Goal: Information Seeking & Learning: Learn about a topic

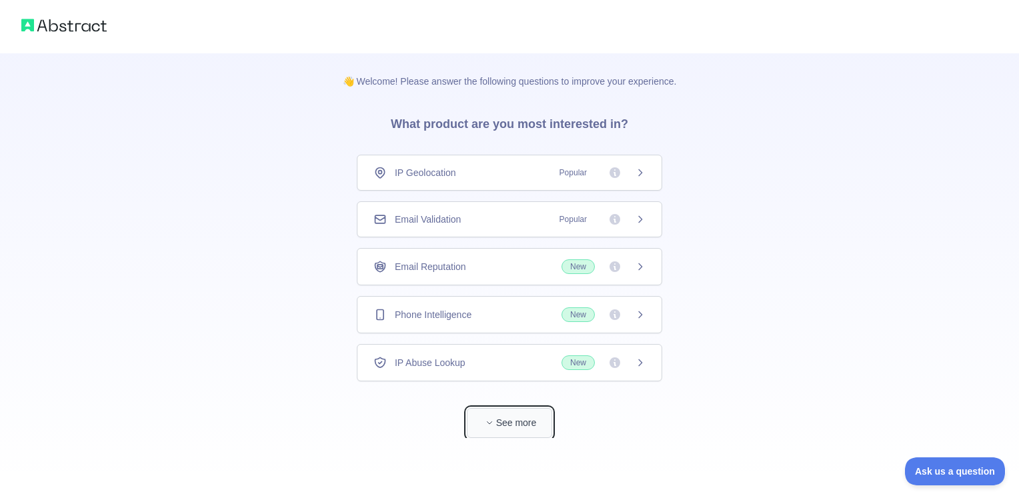
click at [494, 420] on span "button" at bounding box center [489, 422] width 13 height 13
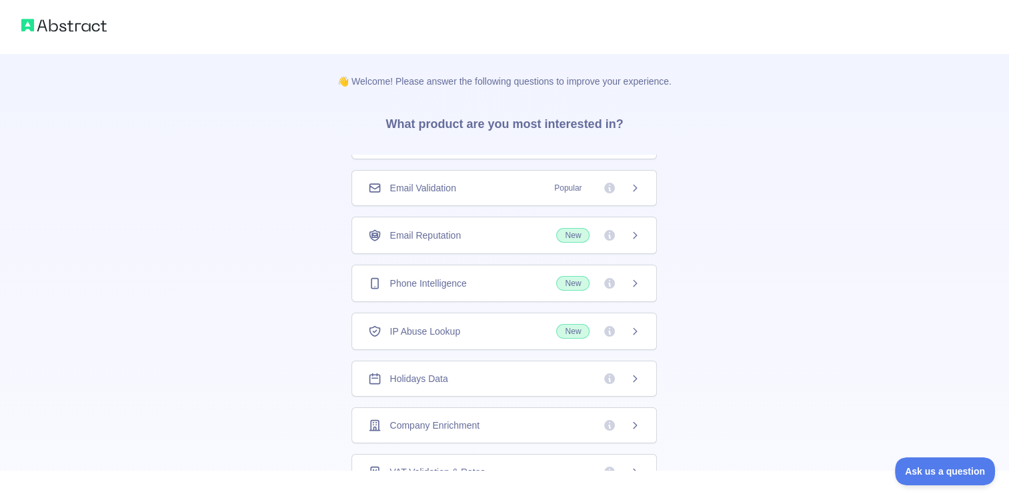
scroll to position [48, 0]
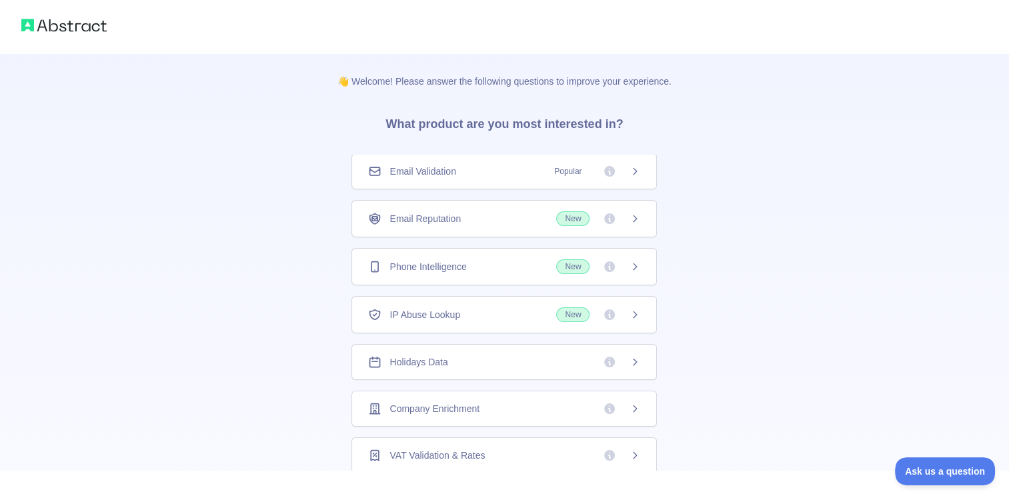
click at [504, 420] on div "Company Enrichment" at bounding box center [505, 409] width 306 height 36
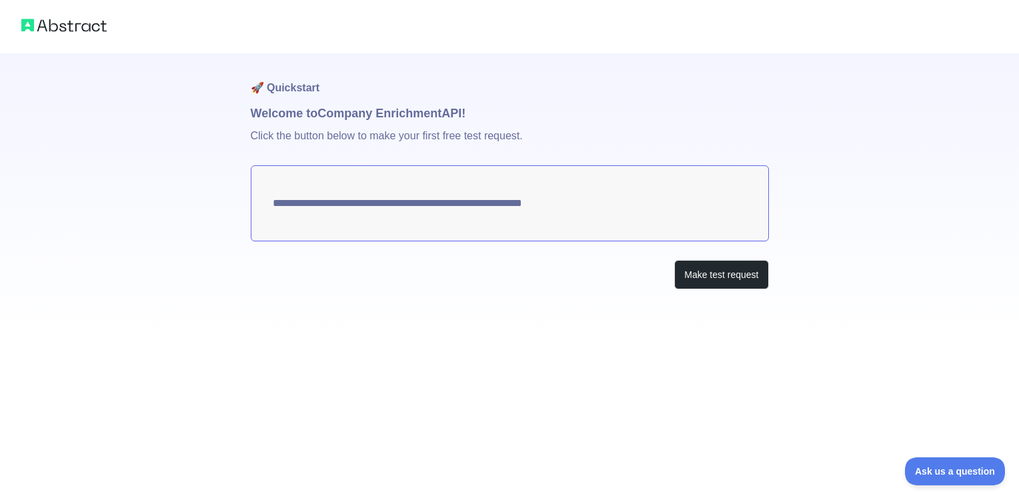
click at [546, 210] on textarea "**********" at bounding box center [510, 203] width 518 height 76
click at [685, 274] on button "Make test request" at bounding box center [721, 275] width 94 height 30
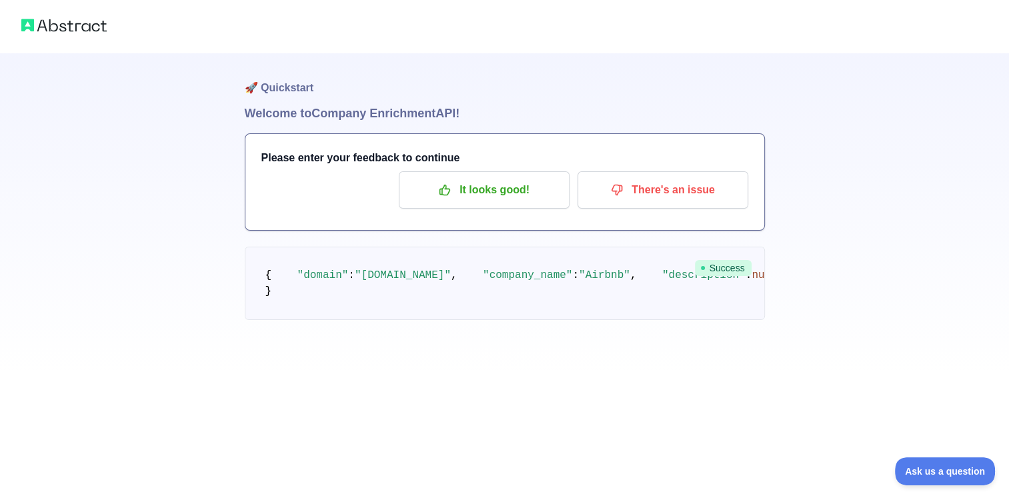
scroll to position [8, 0]
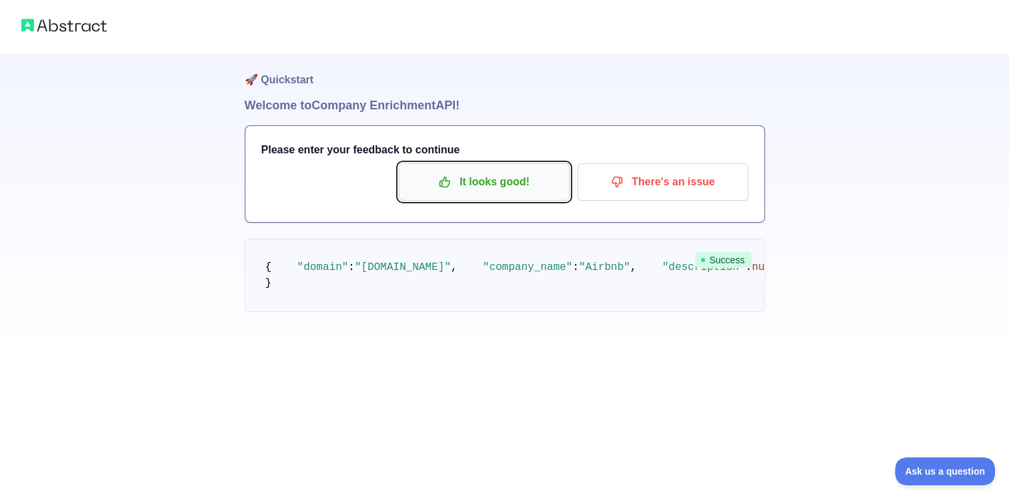
click at [507, 186] on p "It looks good!" at bounding box center [484, 182] width 151 height 23
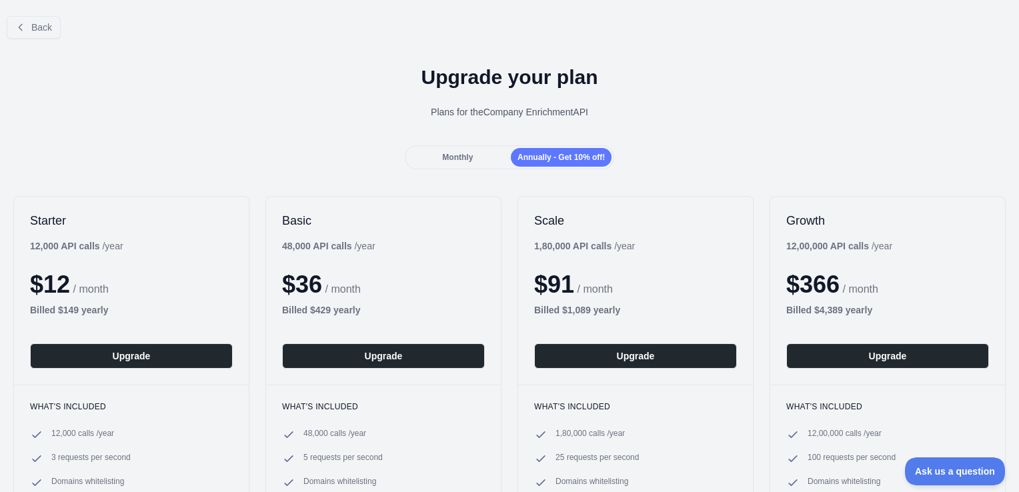
click at [458, 153] on span "Monthly" at bounding box center [457, 157] width 31 height 9
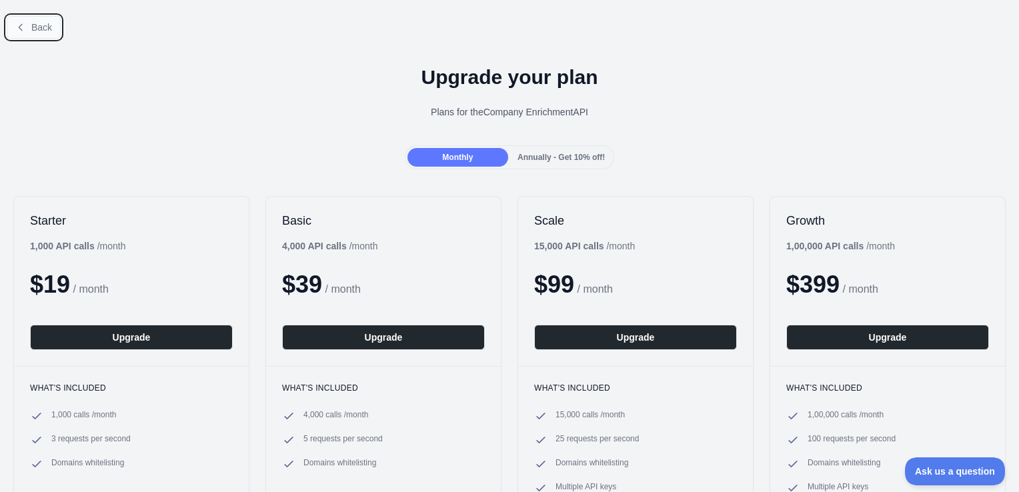
click at [25, 19] on button "Back" at bounding box center [34, 27] width 54 height 23
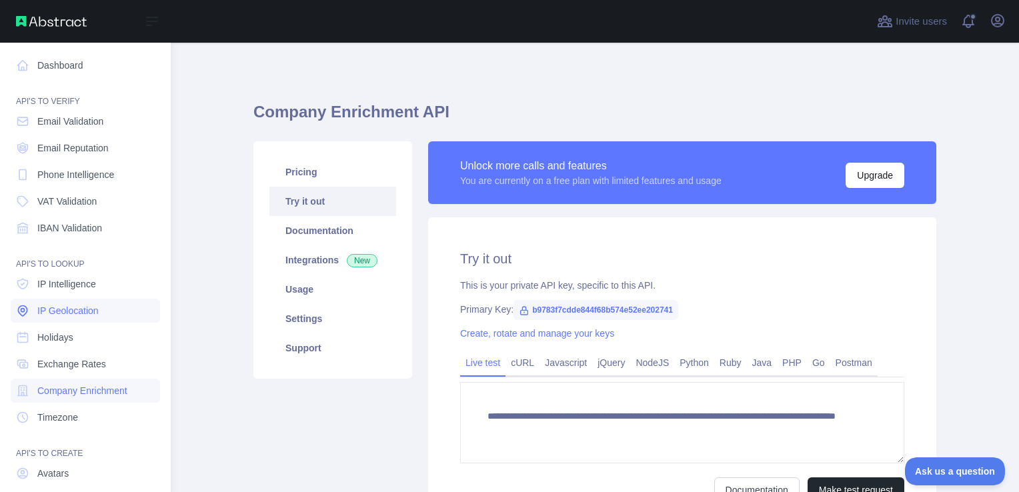
click at [127, 316] on link "IP Geolocation" at bounding box center [85, 311] width 149 height 24
click at [117, 328] on link "Holidays" at bounding box center [85, 338] width 149 height 24
click at [123, 305] on link "IP Geolocation" at bounding box center [85, 311] width 149 height 24
click at [116, 276] on link "IP Intelligence" at bounding box center [85, 284] width 149 height 24
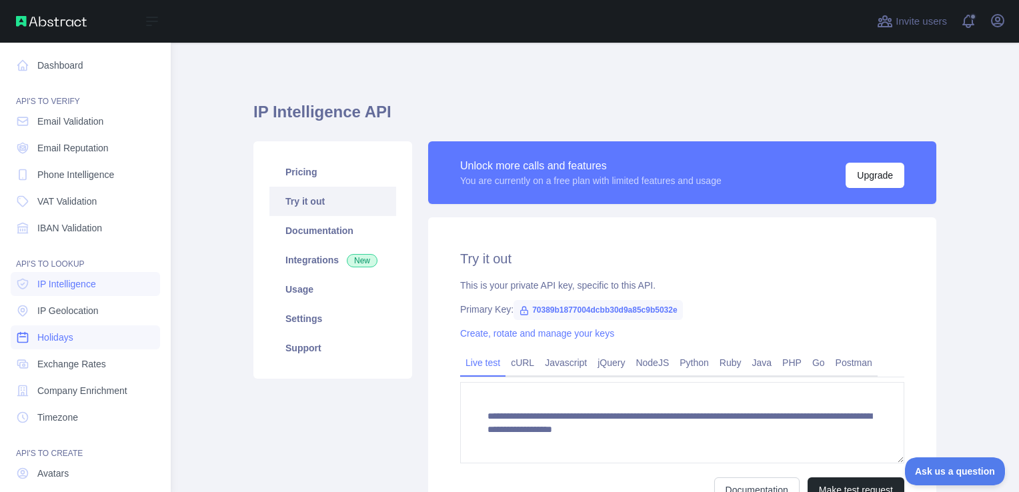
click at [89, 336] on link "Holidays" at bounding box center [85, 338] width 149 height 24
click at [86, 355] on link "Exchange Rates" at bounding box center [85, 364] width 149 height 24
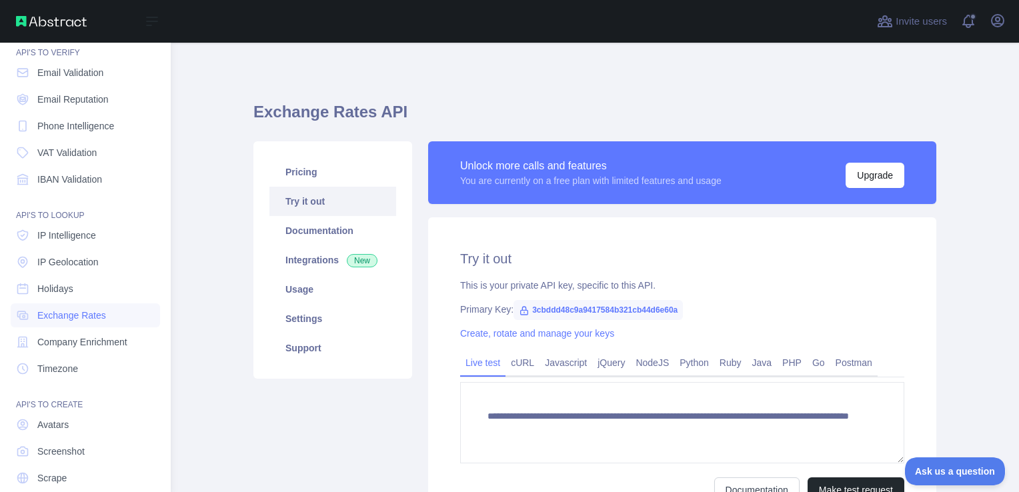
scroll to position [94, 0]
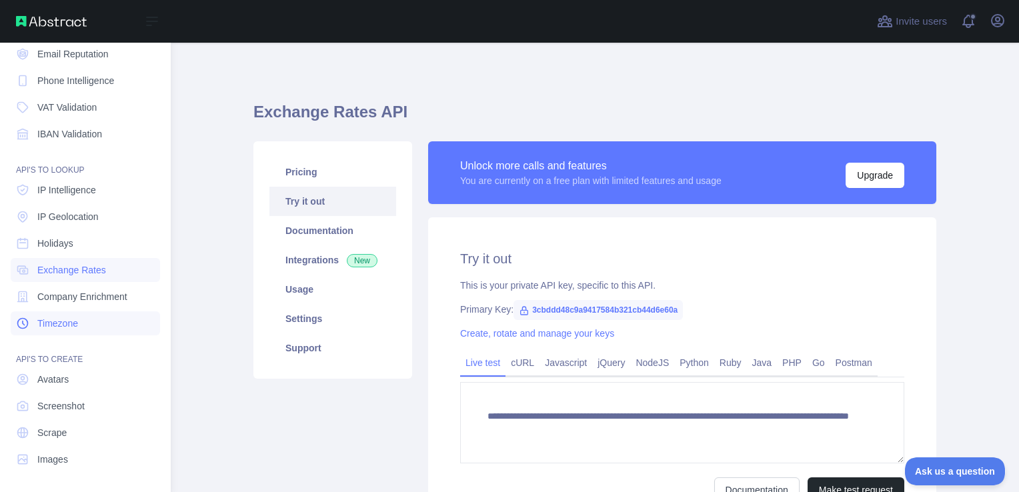
click at [107, 322] on link "Timezone" at bounding box center [85, 324] width 149 height 24
click at [59, 287] on link "Company Enrichment" at bounding box center [85, 297] width 149 height 24
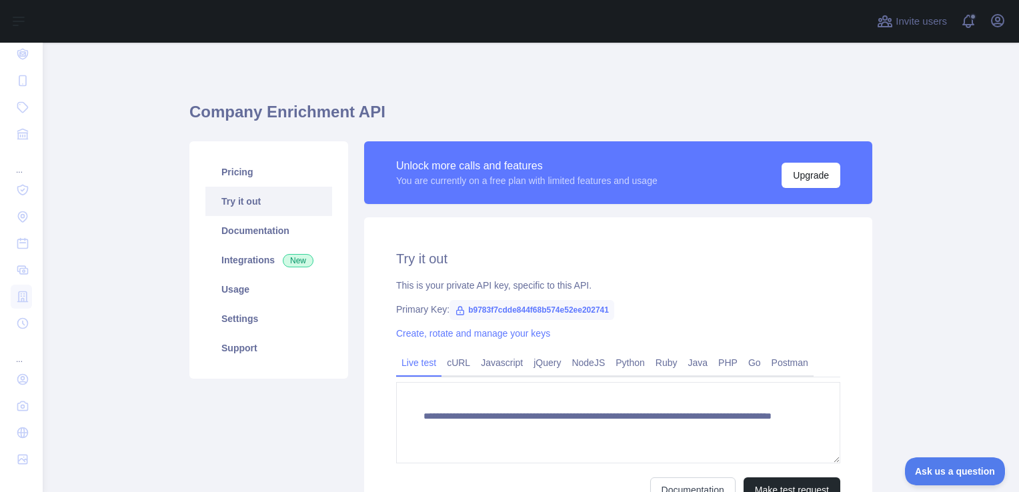
click at [552, 308] on span "b9783f7cdde844f68b574e52ee202741" at bounding box center [532, 310] width 165 height 20
click at [553, 308] on span "b9783f7cdde844f68b574e52ee202741" at bounding box center [532, 310] width 165 height 20
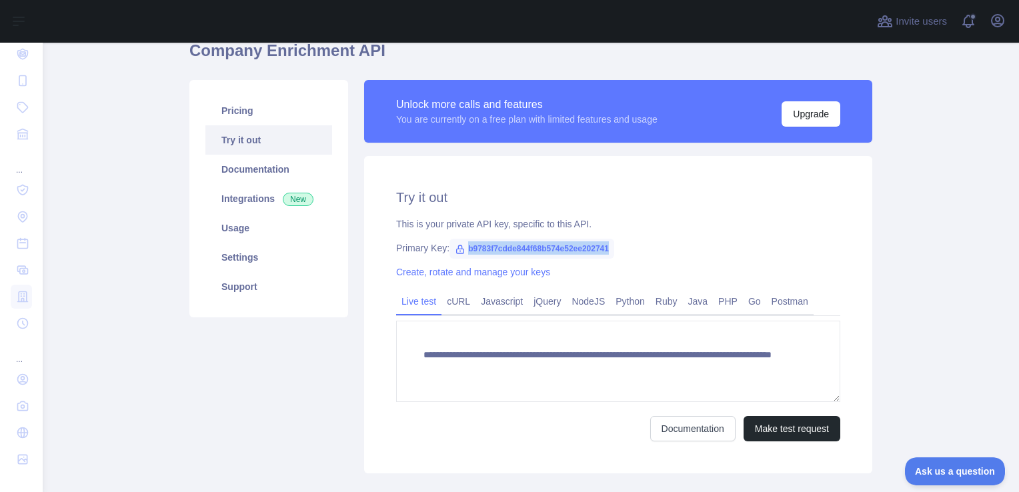
scroll to position [140, 0]
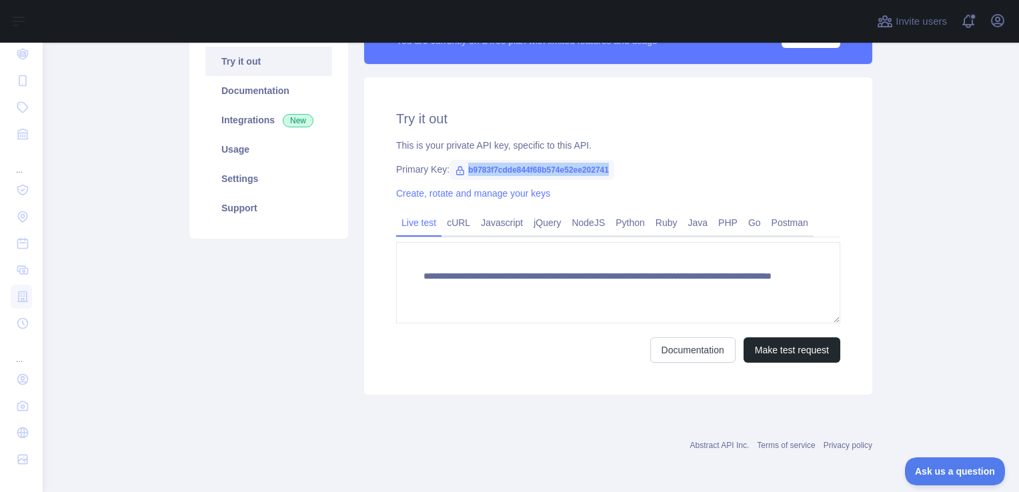
copy span "b9783f7cdde844f68b574e52ee202741"
